Goal: Use online tool/utility: Utilize a website feature to perform a specific function

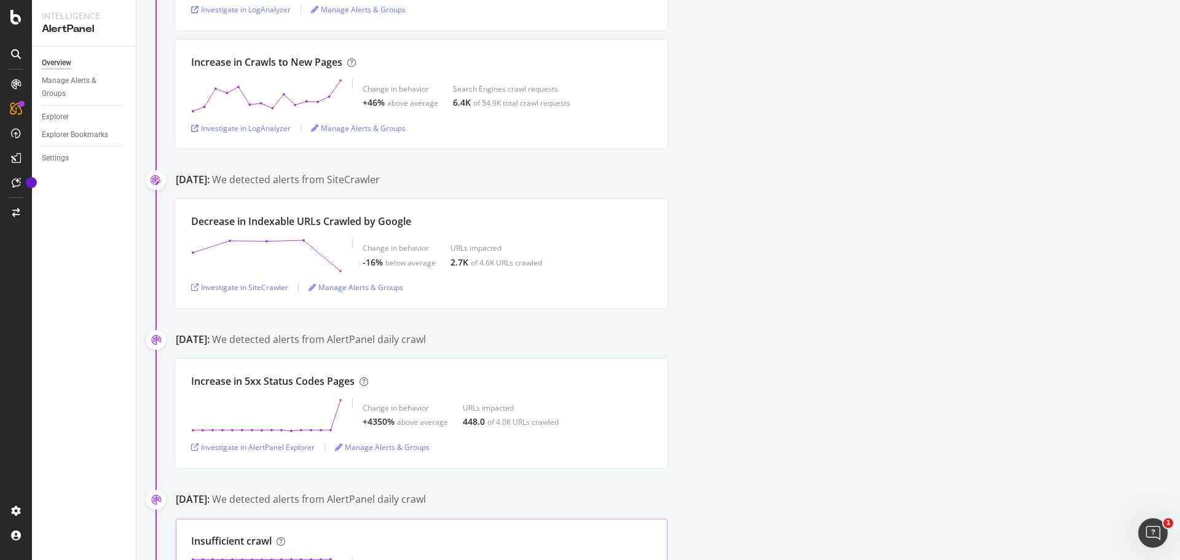
scroll to position [737, 0]
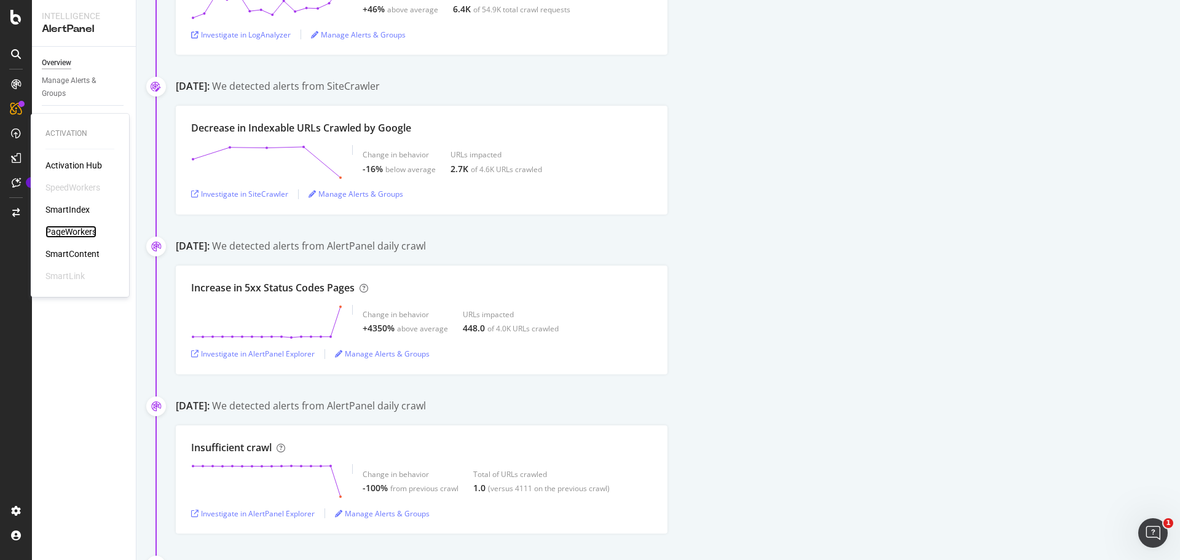
click at [74, 234] on div "PageWorkers" at bounding box center [70, 231] width 51 height 12
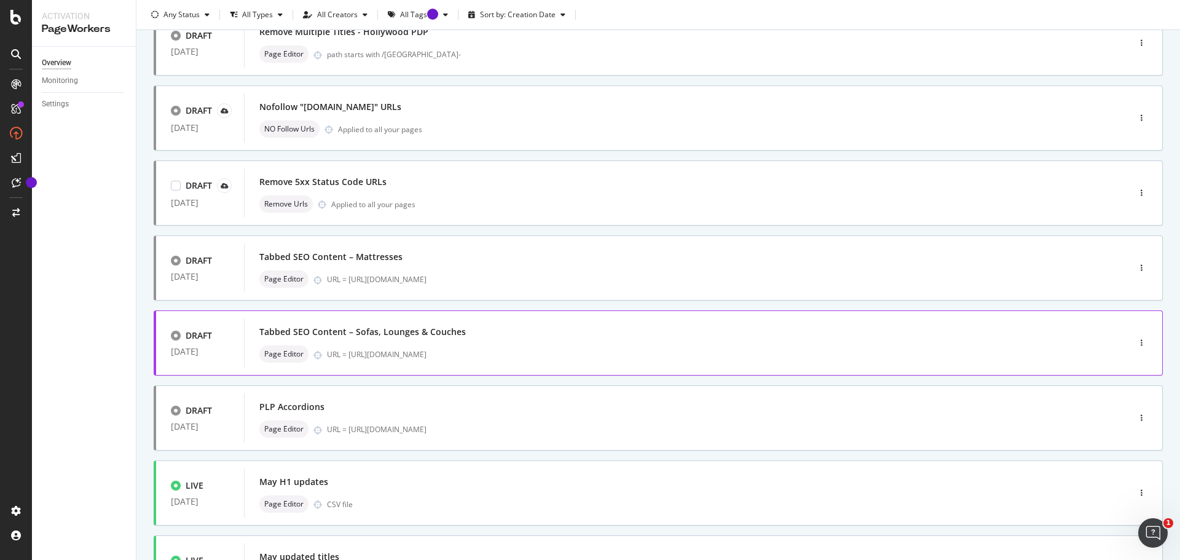
scroll to position [184, 0]
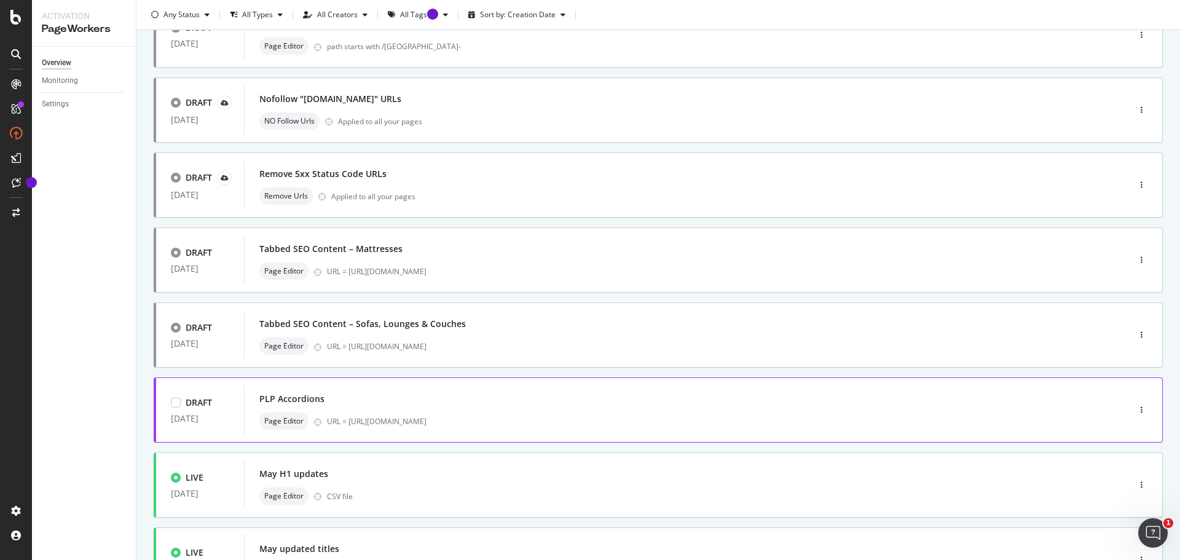
click at [436, 397] on div "PLP Accordions" at bounding box center [667, 398] width 817 height 17
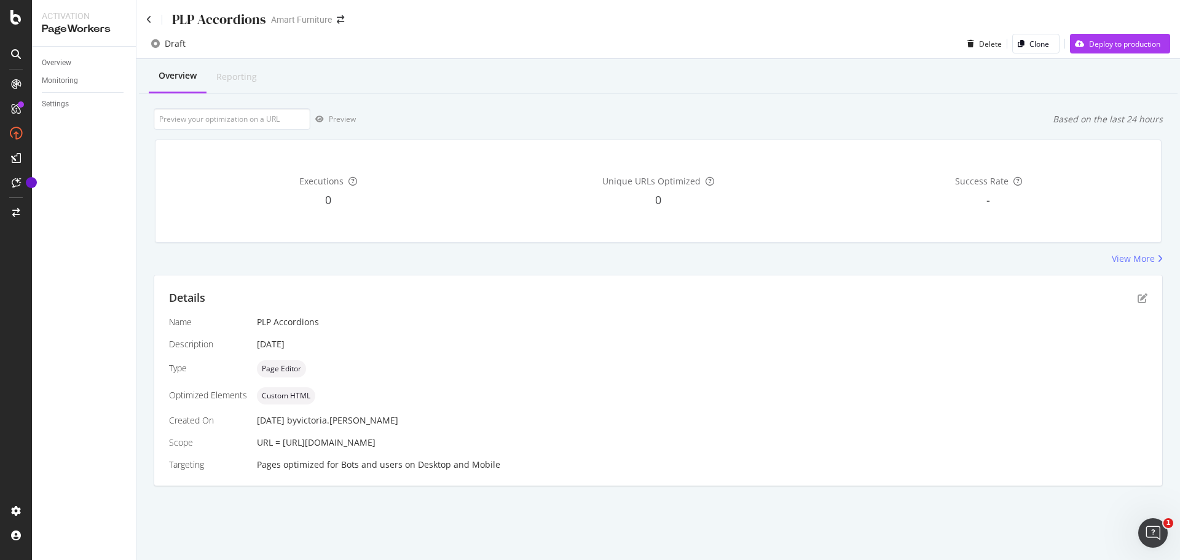
click at [375, 443] on span "URL = [URL][DOMAIN_NAME]" at bounding box center [316, 442] width 119 height 12
click at [375, 440] on span "URL = [URL][DOMAIN_NAME]" at bounding box center [316, 442] width 119 height 12
click at [1131, 260] on div "View More" at bounding box center [1132, 258] width 43 height 12
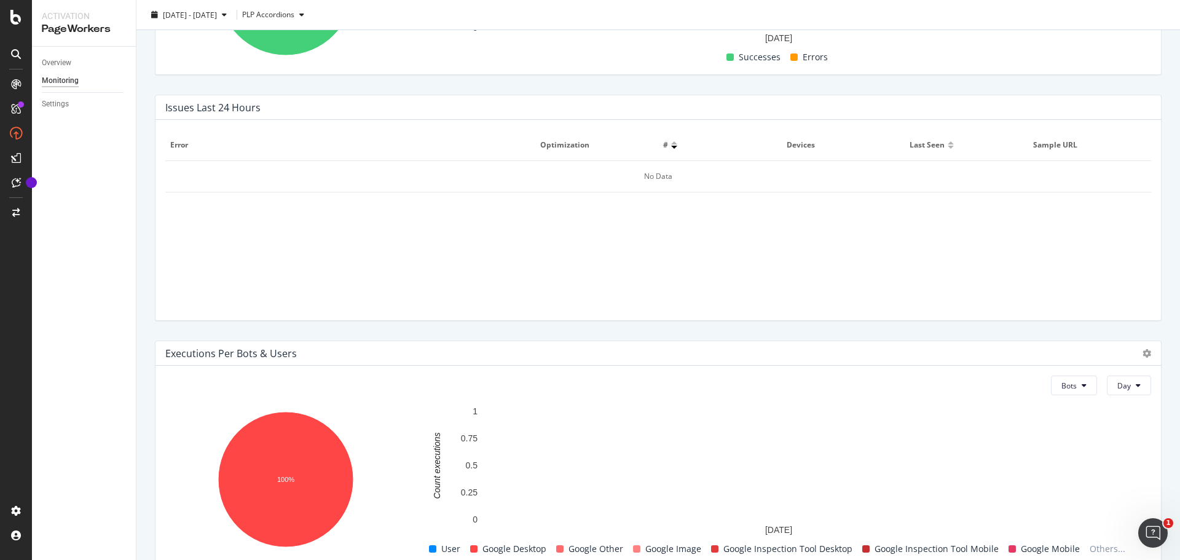
scroll to position [413, 0]
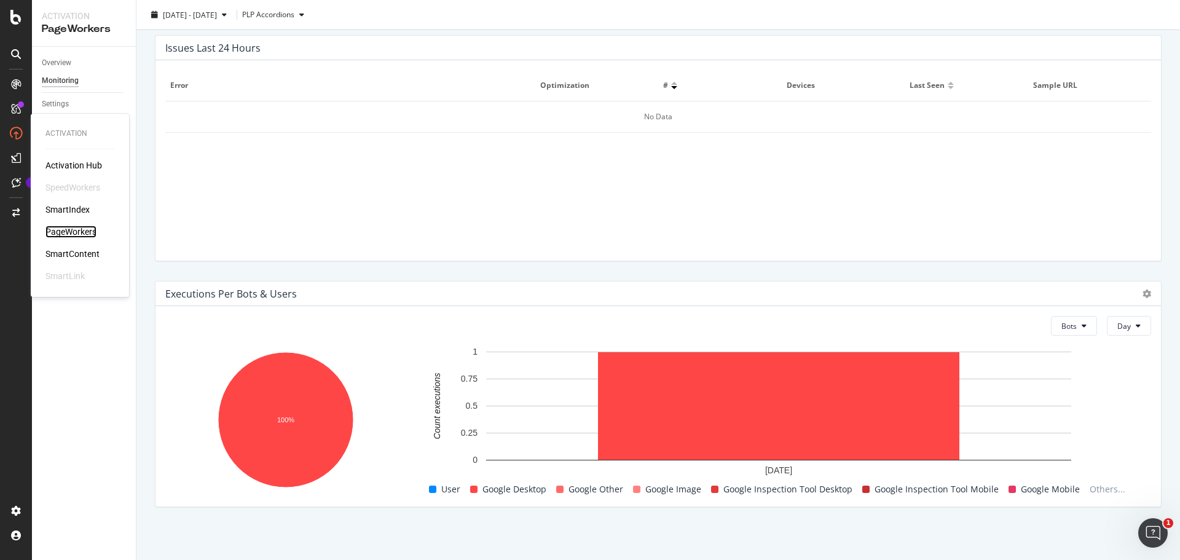
click at [88, 233] on div "PageWorkers" at bounding box center [70, 231] width 51 height 12
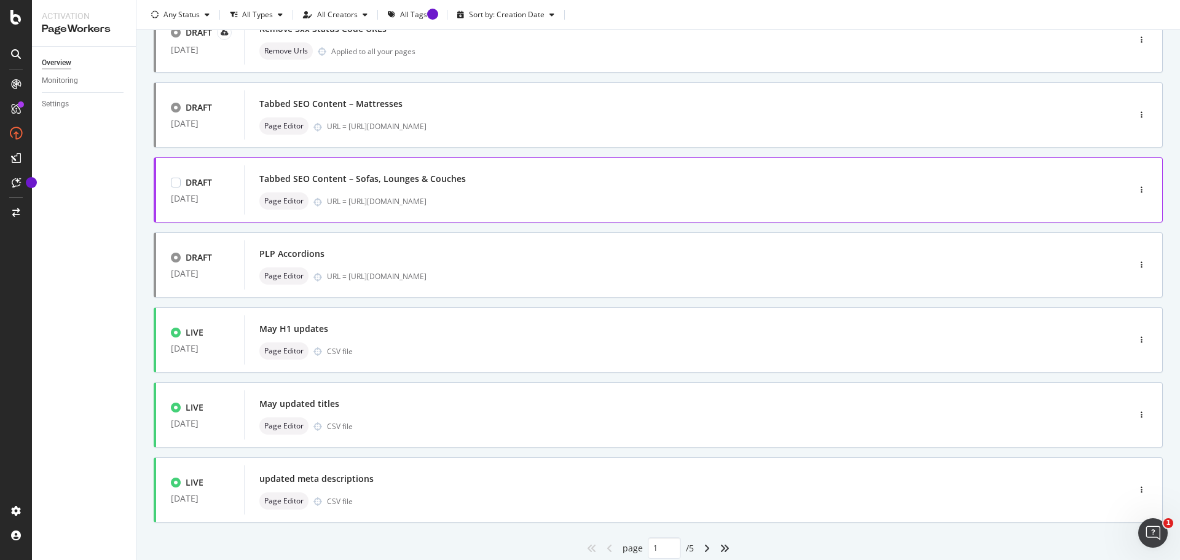
scroll to position [307, 0]
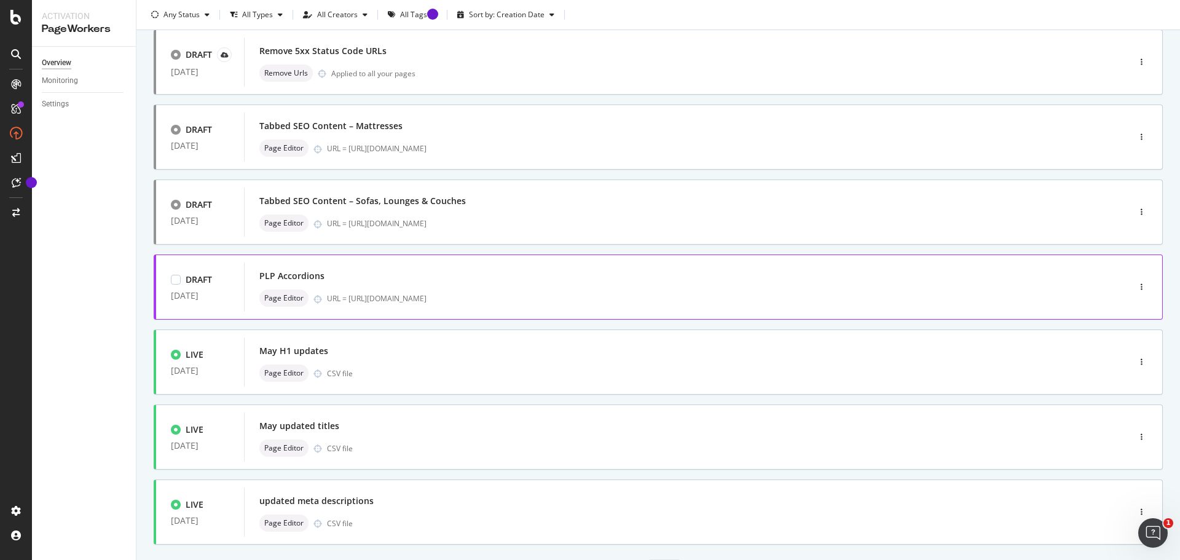
click at [282, 272] on div "PLP Accordions" at bounding box center [291, 276] width 65 height 12
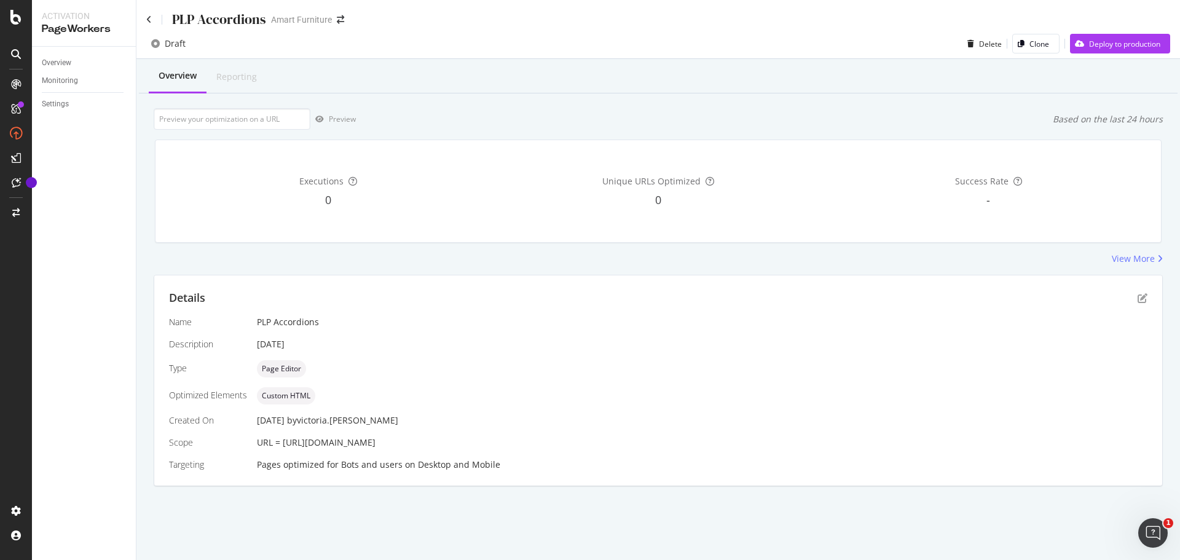
drag, startPoint x: 523, startPoint y: 447, endPoint x: 284, endPoint y: 447, distance: 239.6
click at [284, 447] on div "URL = [URL][DOMAIN_NAME]" at bounding box center [702, 442] width 890 height 12
copy span "[URL][DOMAIN_NAME]"
click at [207, 122] on input "url" at bounding box center [232, 119] width 157 height 22
paste input "[URL][DOMAIN_NAME]"
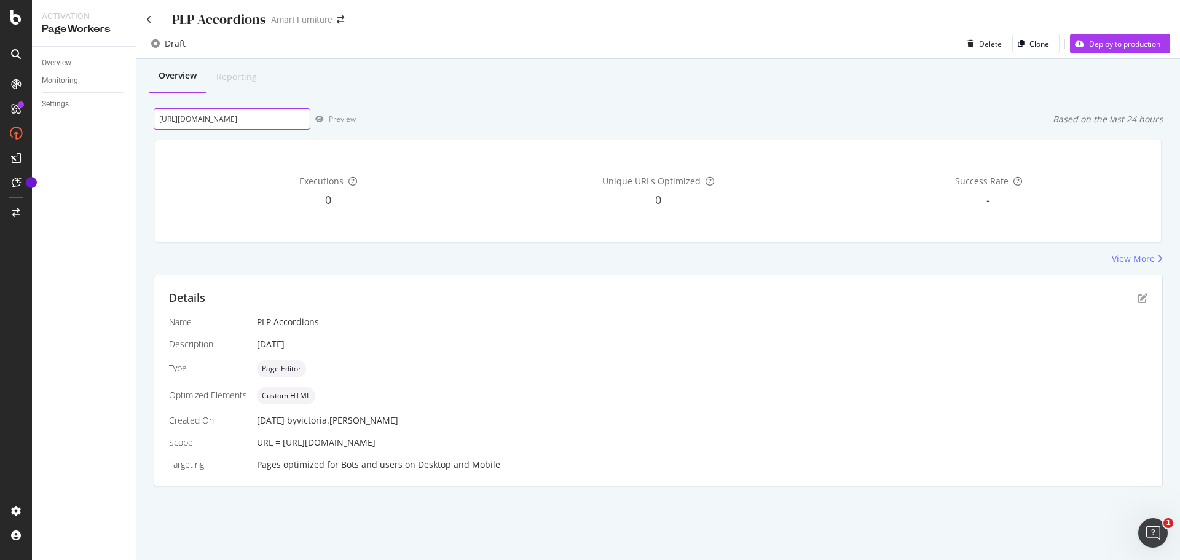
scroll to position [0, 58]
type input "[URL][DOMAIN_NAME]"
click at [355, 117] on div "Preview" at bounding box center [342, 119] width 27 height 10
click at [152, 19] on div "PLP Accordions" at bounding box center [206, 19] width 120 height 19
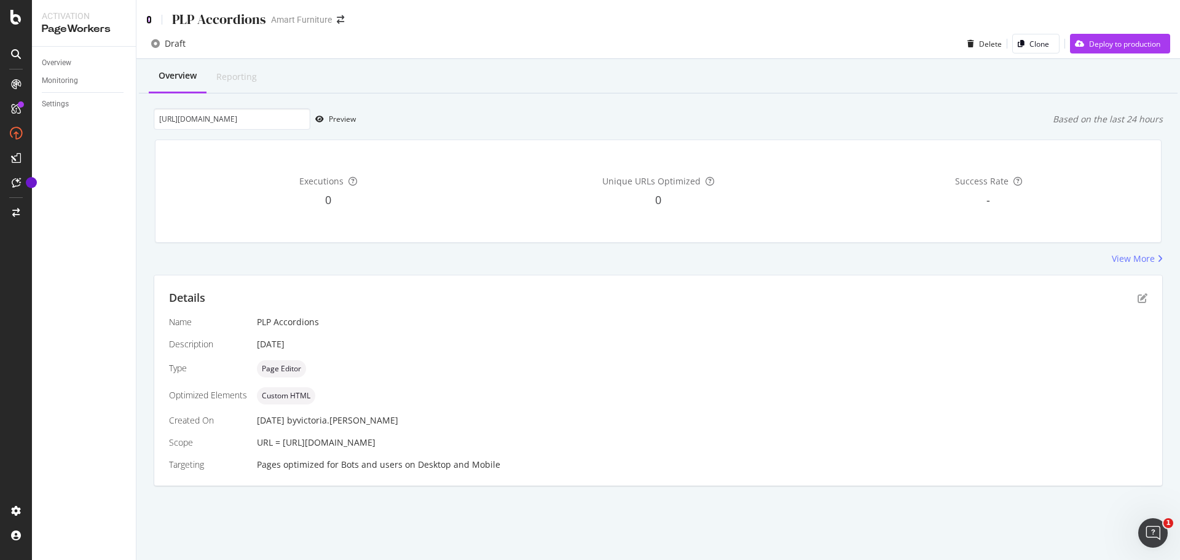
click at [151, 18] on icon at bounding box center [149, 19] width 6 height 9
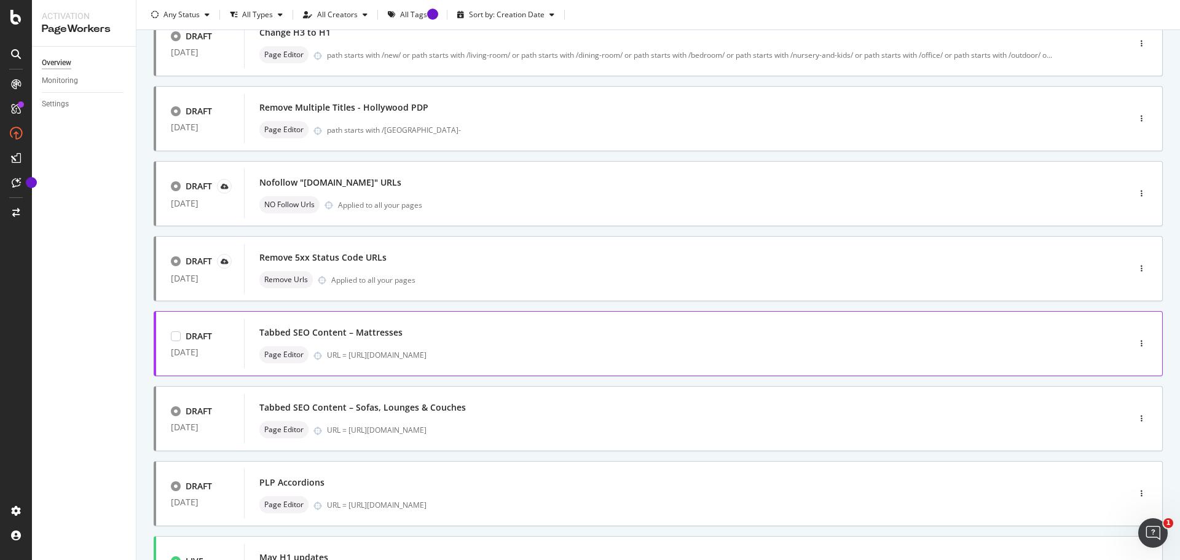
scroll to position [123, 0]
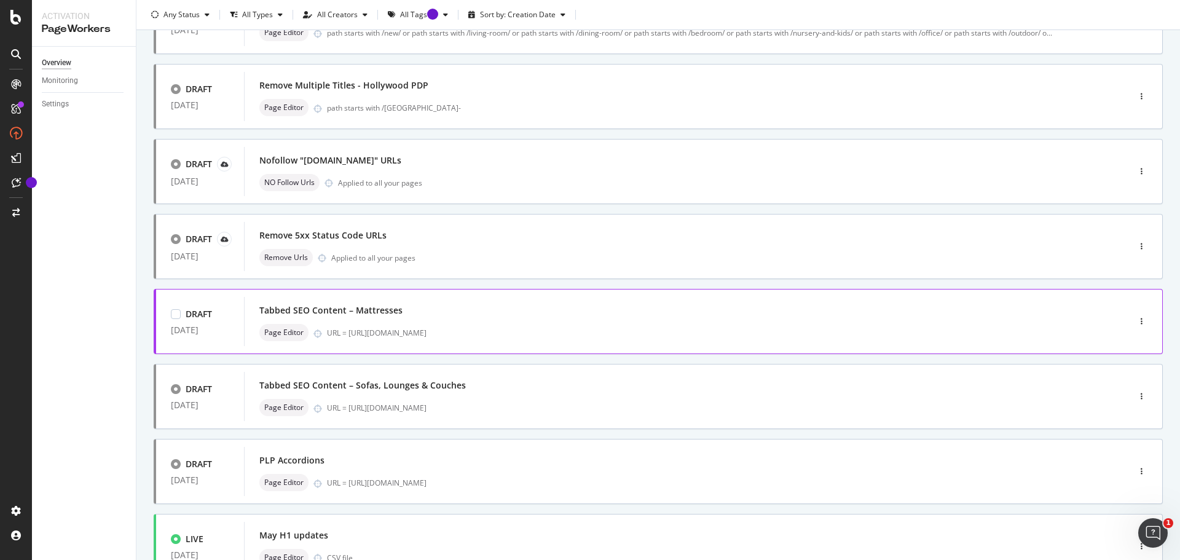
click at [386, 312] on div "Tabbed SEO Content – Mattresses" at bounding box center [330, 310] width 143 height 12
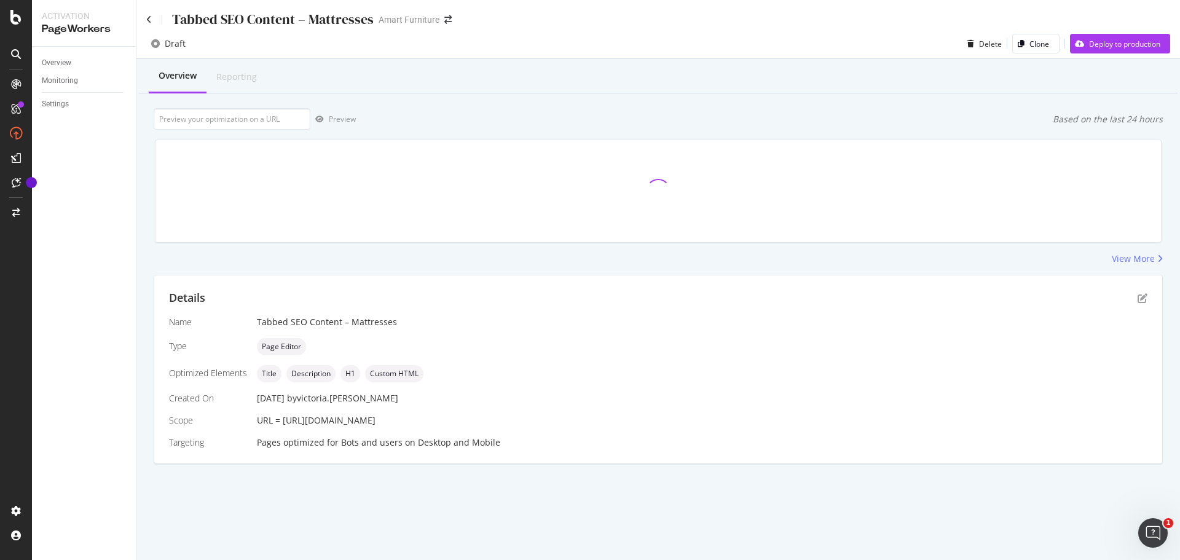
drag, startPoint x: 524, startPoint y: 419, endPoint x: 282, endPoint y: 420, distance: 242.0
click at [282, 420] on div "URL = [URL][DOMAIN_NAME]" at bounding box center [702, 420] width 890 height 12
copy span "[URL][DOMAIN_NAME]"
drag, startPoint x: 248, startPoint y: 109, endPoint x: 245, endPoint y: 118, distance: 8.9
click at [248, 110] on input "url" at bounding box center [232, 119] width 157 height 22
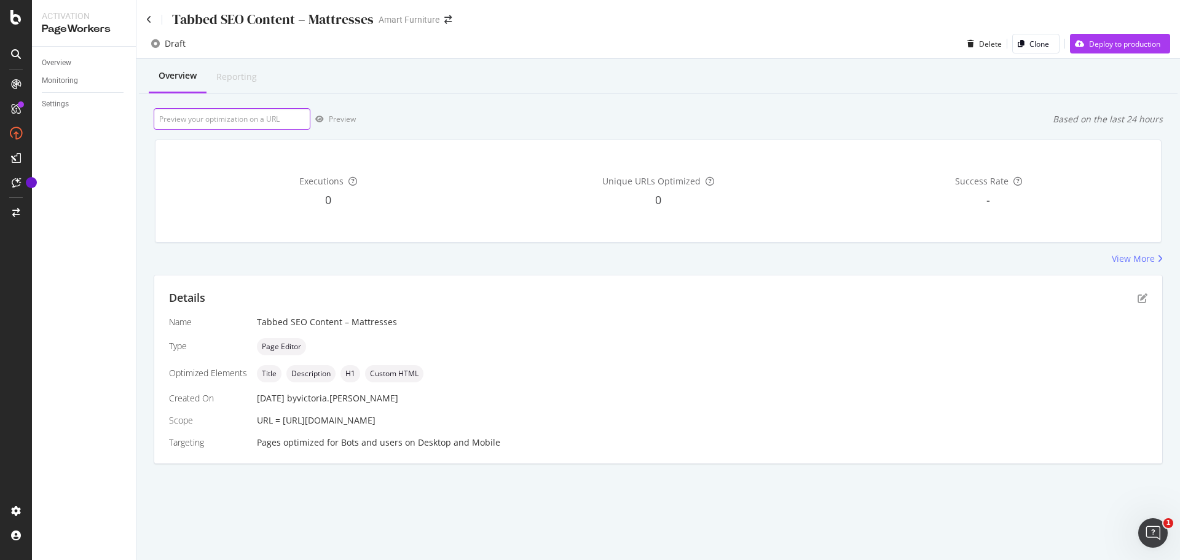
paste input "[URL][DOMAIN_NAME]"
type input "[URL][DOMAIN_NAME]"
click at [340, 113] on div "Preview" at bounding box center [332, 119] width 45 height 18
